Goal: Information Seeking & Learning: Check status

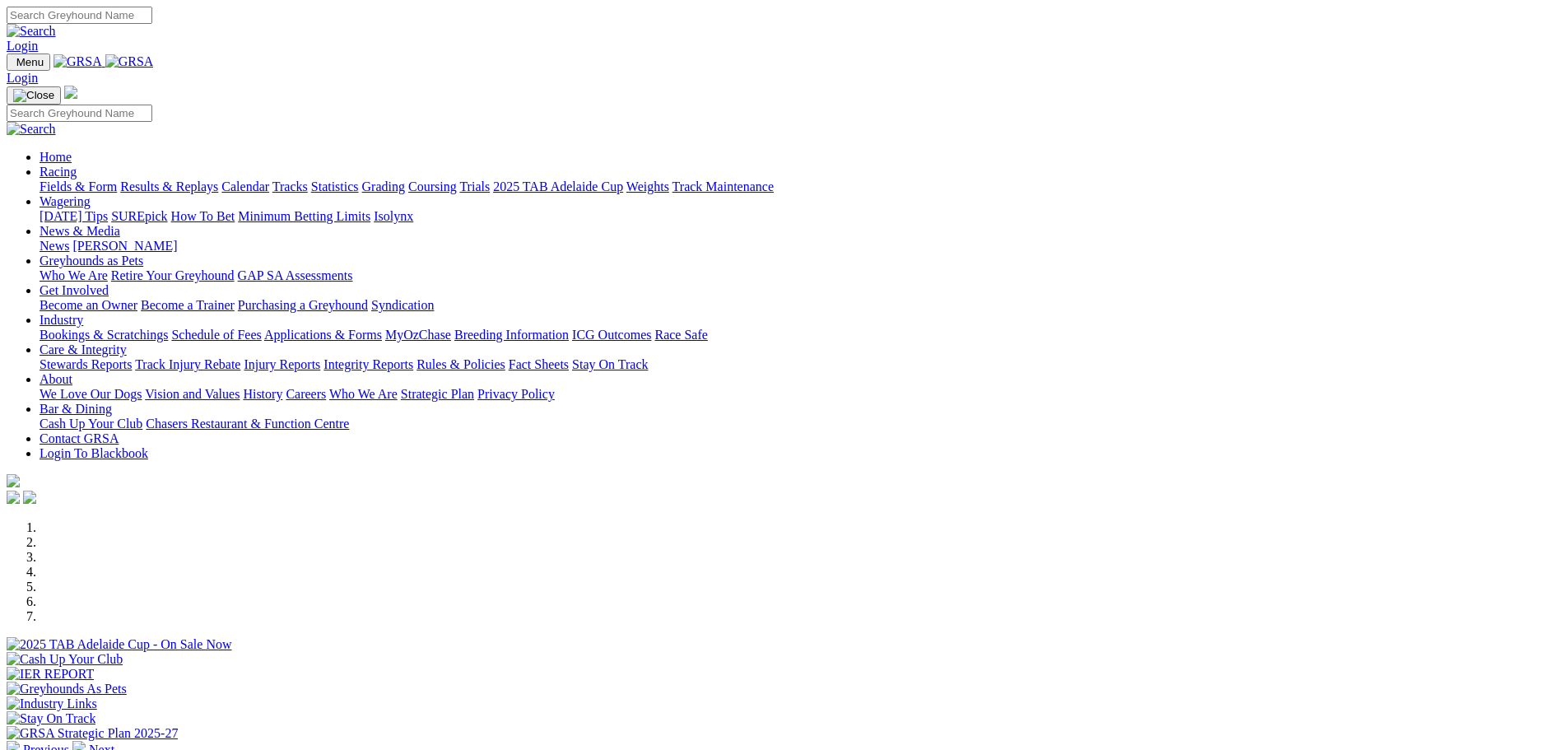
click at [218, 180] on link "Results & Replays" at bounding box center [168, 187] width 98 height 14
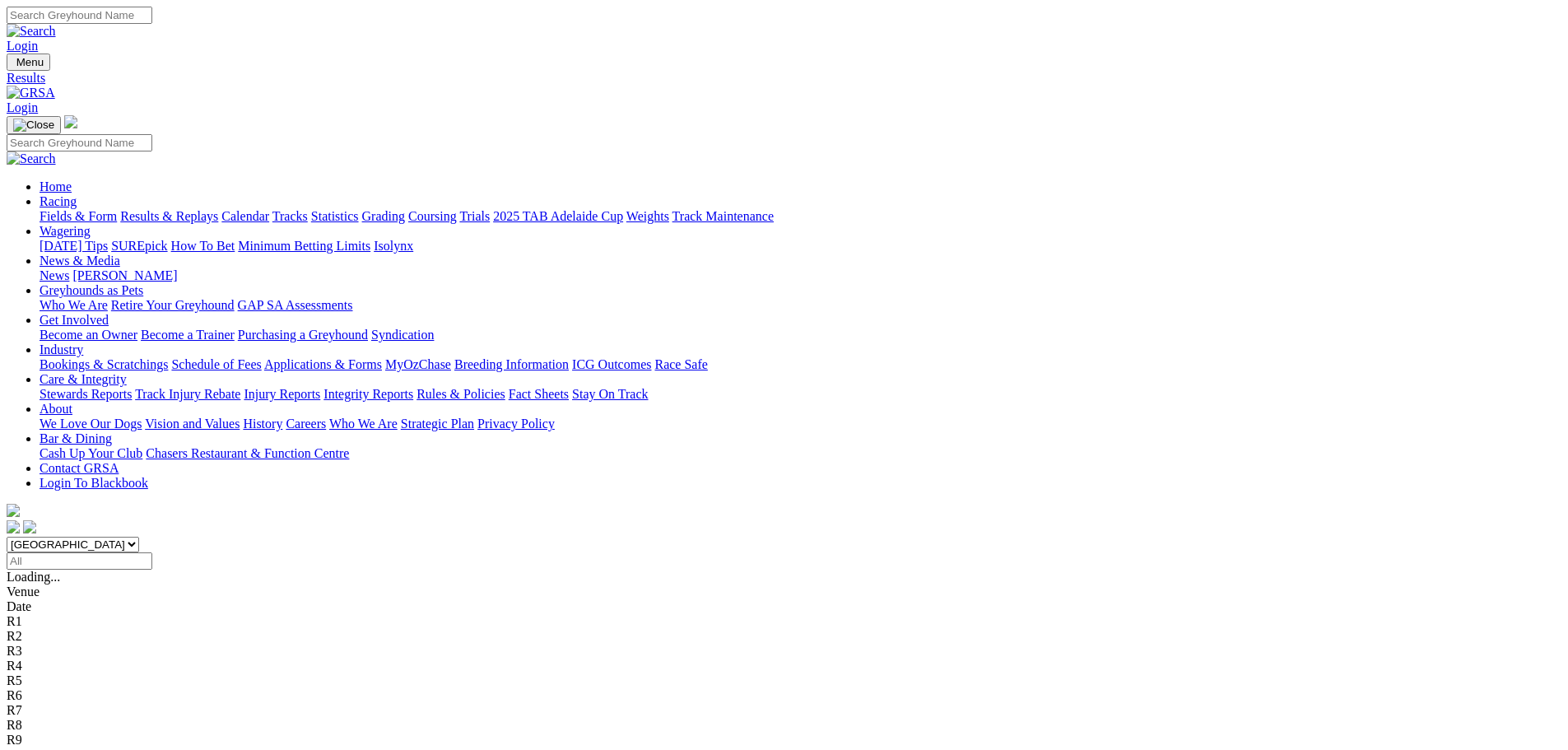
click at [22, 584] on span "R1" at bounding box center [14, 591] width 16 height 14
click at [602, 613] on div "R3 2 6 8 4" at bounding box center [784, 620] width 1555 height 15
click at [712, 628] on div "R4 2 7 1 8" at bounding box center [784, 635] width 1555 height 15
click at [796, 643] on div "R5 8 4 7 1" at bounding box center [784, 650] width 1555 height 15
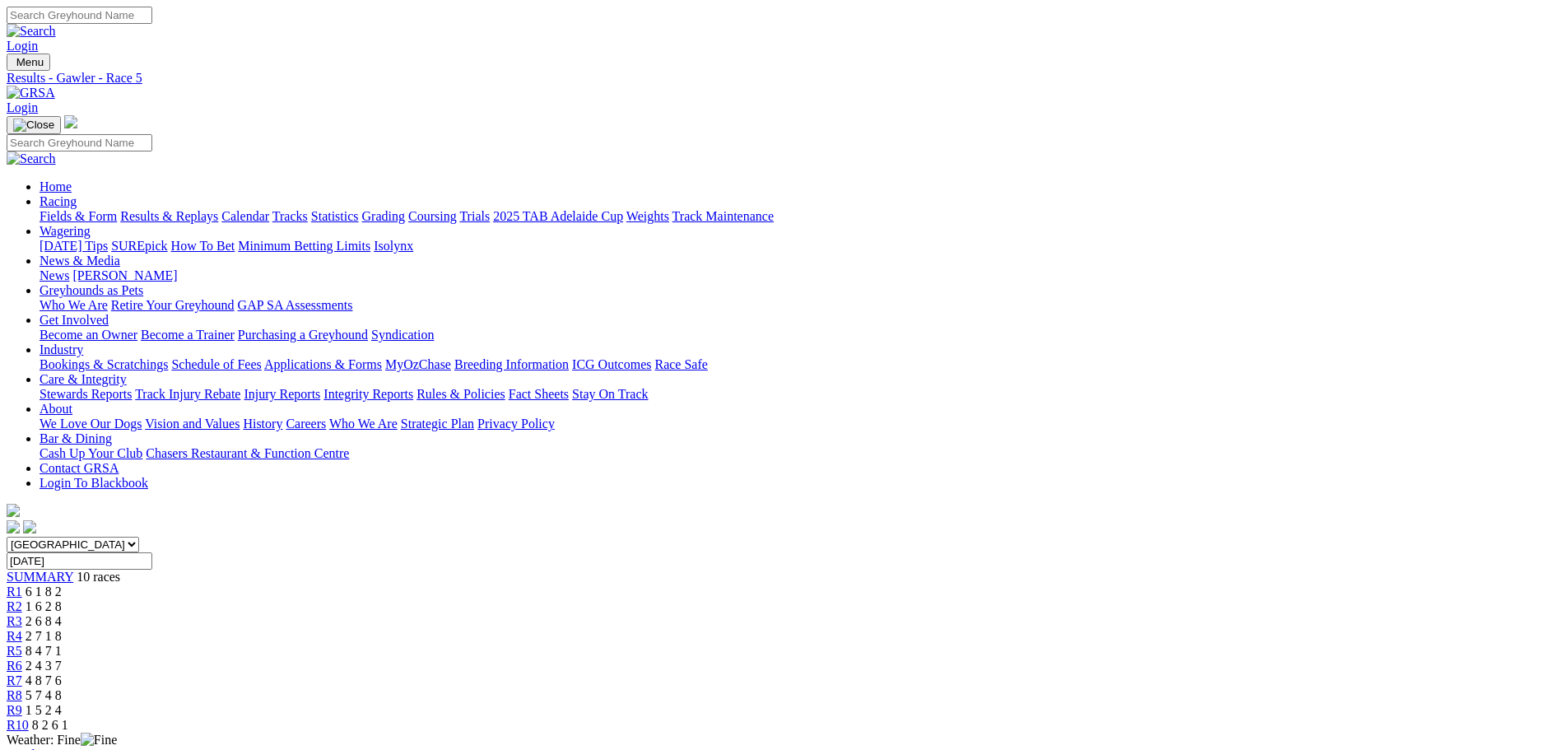
click at [22, 658] on span "R6" at bounding box center [14, 665] width 16 height 14
click at [22, 643] on span "R5" at bounding box center [14, 650] width 16 height 14
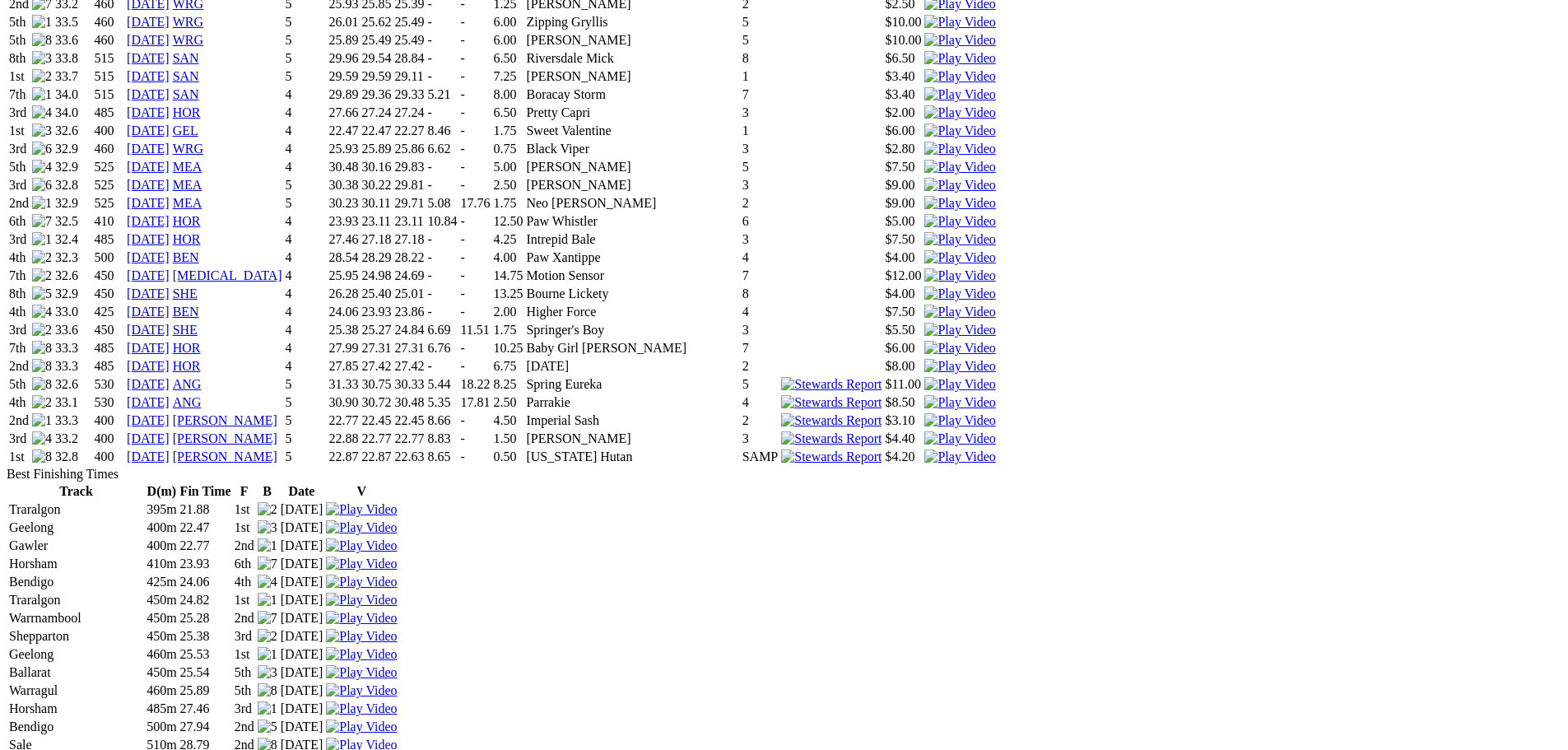
scroll to position [2304, 0]
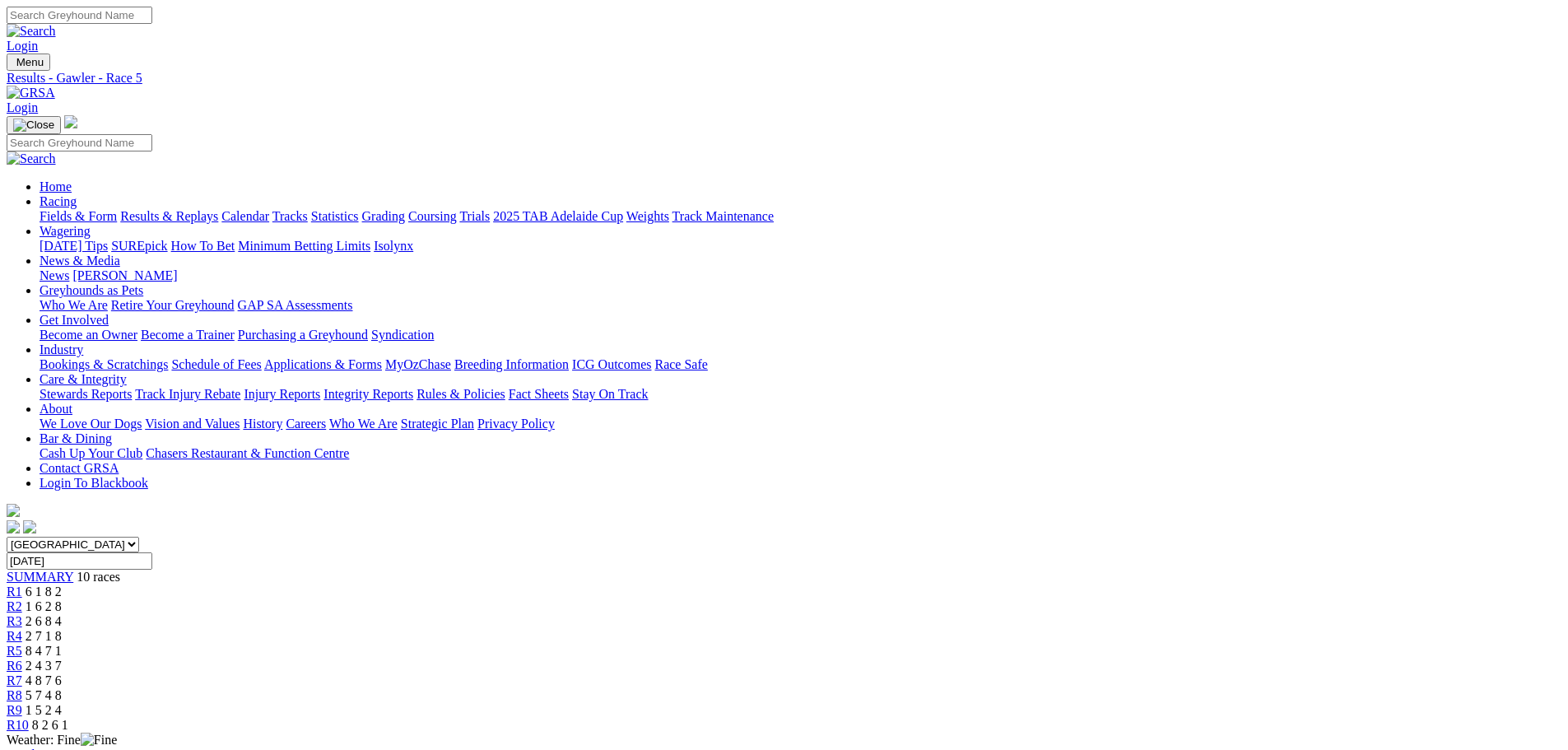
scroll to position [40, 0]
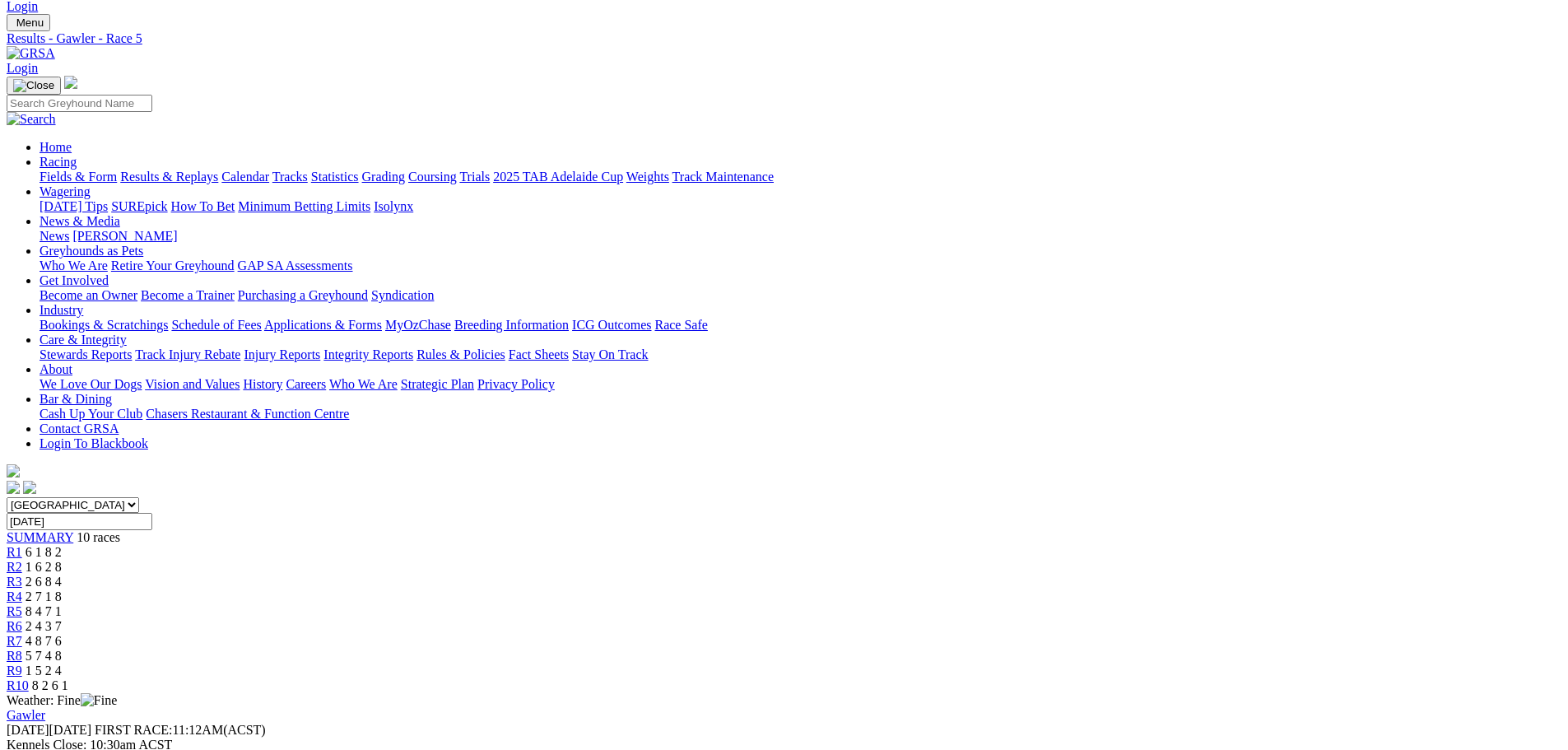
click at [62, 619] on span "2 4 3 7" at bounding box center [43, 626] width 36 height 14
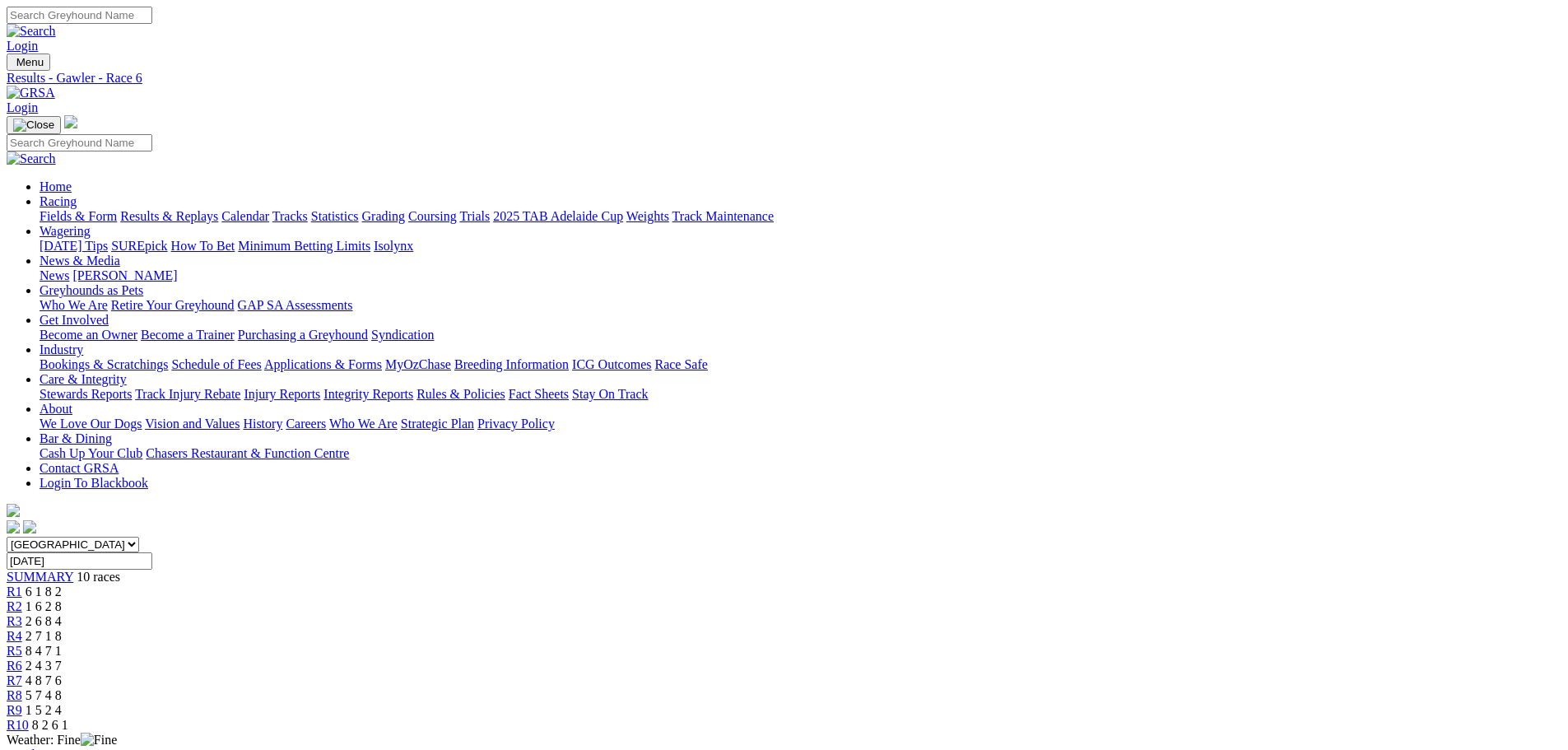
click at [22, 673] on span "R7" at bounding box center [14, 680] width 16 height 14
click at [22, 687] on span "R8" at bounding box center [14, 694] width 16 height 14
click at [1164, 702] on div "R9 1 5 2 4" at bounding box center [784, 709] width 1555 height 15
click at [1255, 717] on div "R10 8 2 6 1" at bounding box center [784, 724] width 1555 height 15
